Goal: Task Accomplishment & Management: Complete application form

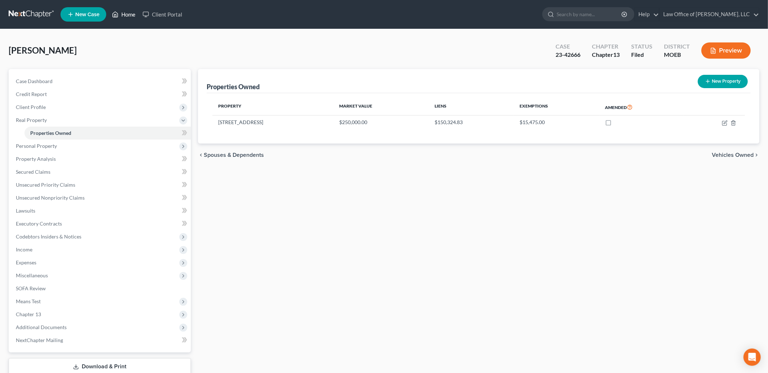
click at [125, 14] on link "Home" at bounding box center [123, 14] width 31 height 13
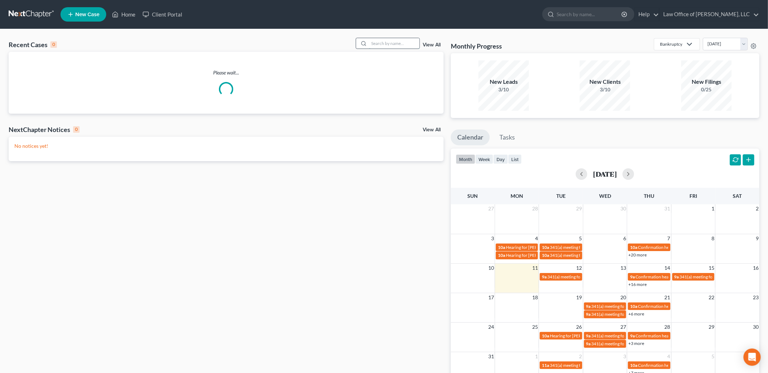
click at [398, 42] on input "search" at bounding box center [394, 43] width 50 height 10
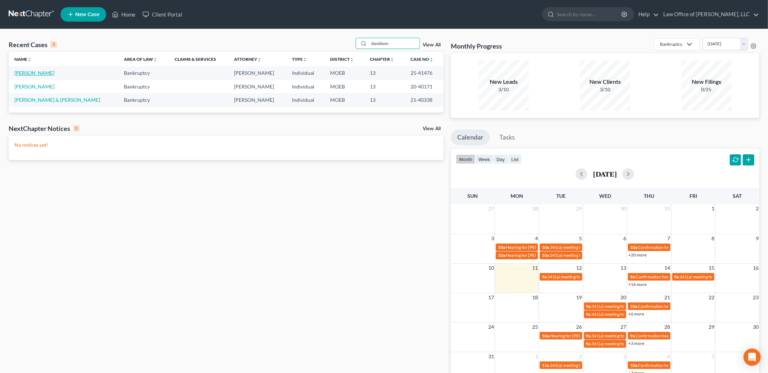
type input "davidson"
click at [35, 70] on link "[PERSON_NAME]" at bounding box center [34, 73] width 40 height 6
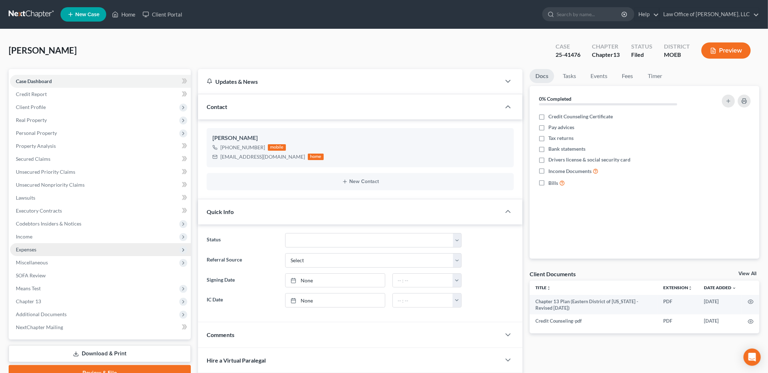
click at [23, 251] on span "Expenses" at bounding box center [26, 250] width 21 height 6
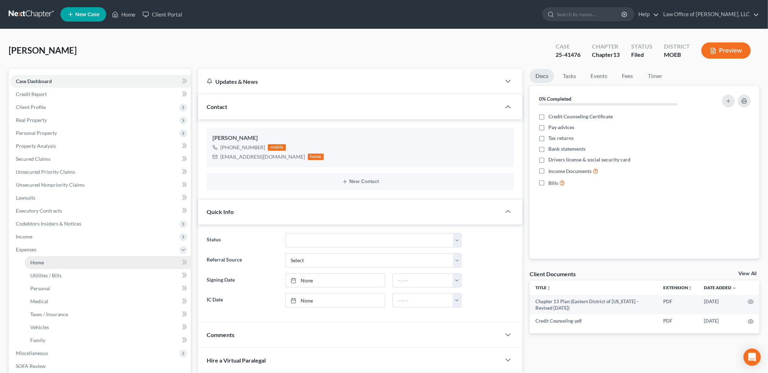
click at [35, 265] on span "Home" at bounding box center [37, 263] width 14 height 6
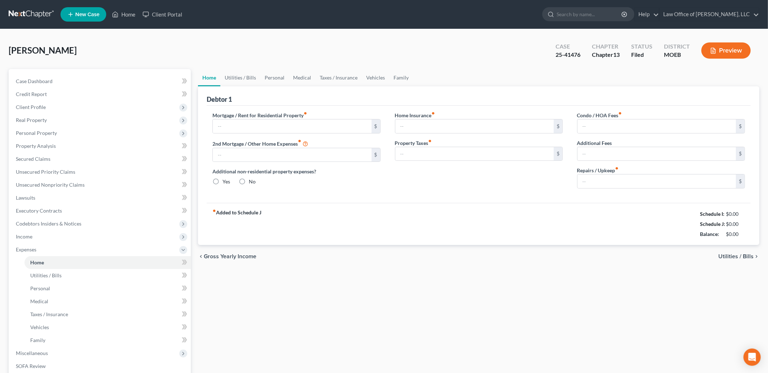
type input "0.00"
radio input "true"
type input "0.00"
type input "170.00"
type input "0.00"
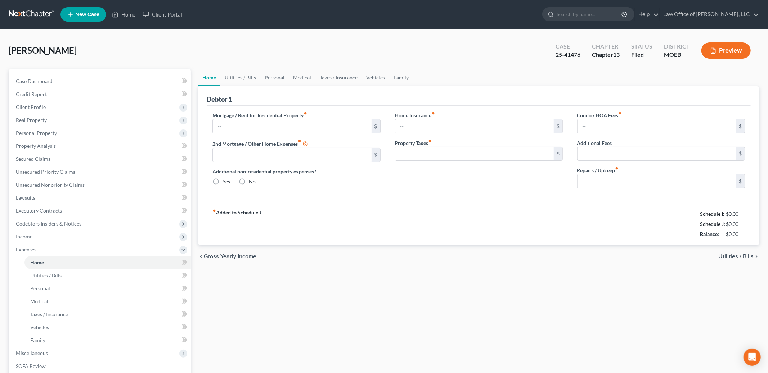
type input "0.00"
type input "100.00"
